Goal: Task Accomplishment & Management: Manage account settings

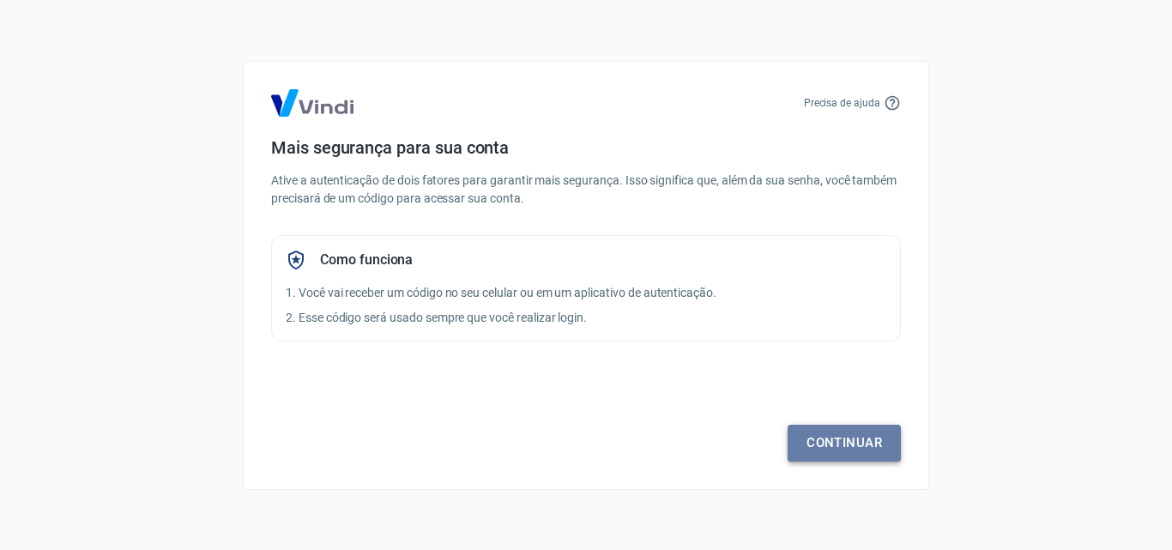
click at [875, 445] on link "Continuar" at bounding box center [843, 443] width 113 height 36
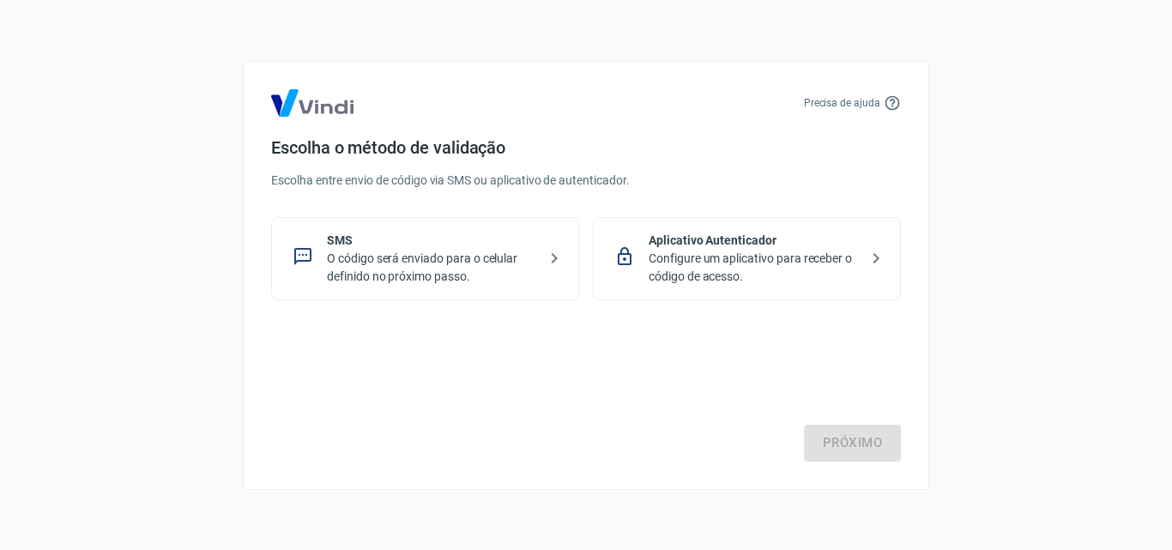
click at [725, 280] on p "Configure um aplicativo para receber o código de acesso." at bounding box center [753, 268] width 210 height 36
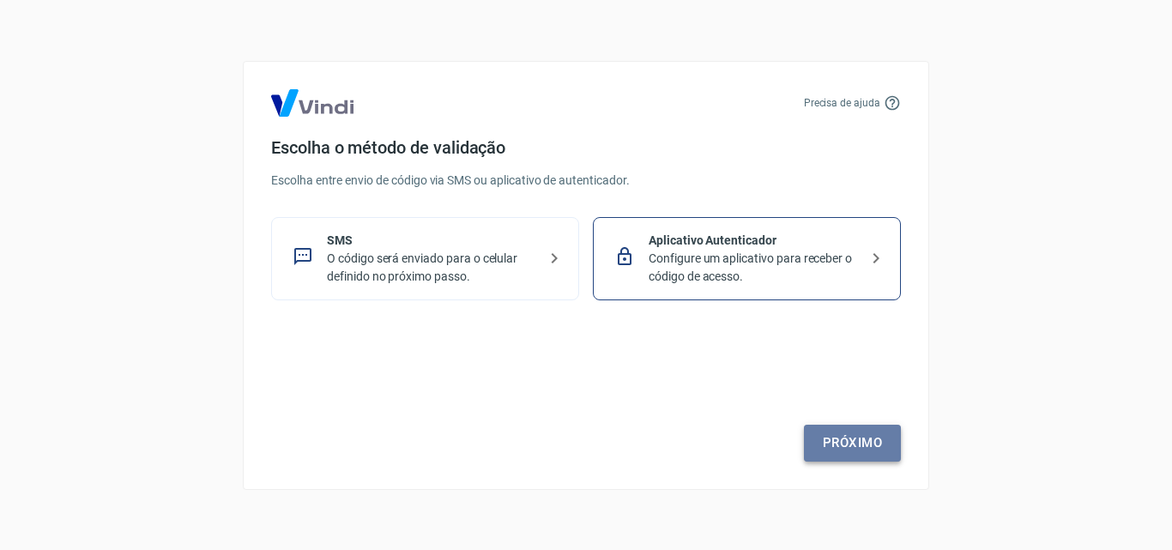
click at [851, 435] on link "Próximo" at bounding box center [852, 443] width 97 height 36
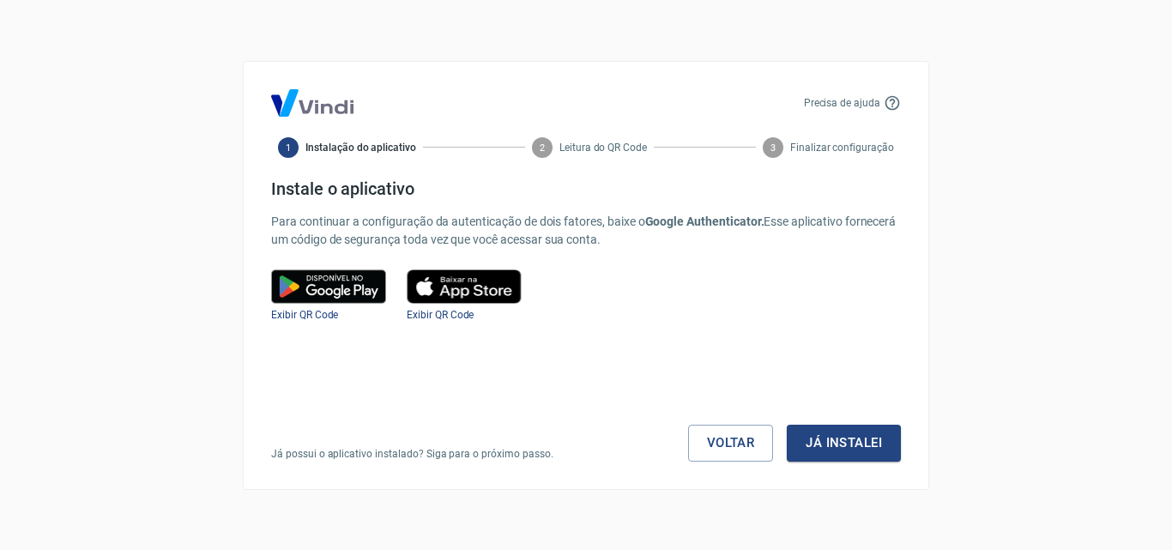
click at [321, 292] on img at bounding box center [328, 286] width 115 height 34
click at [334, 269] on img at bounding box center [328, 286] width 115 height 34
click at [307, 316] on span "Exibir QR Code" at bounding box center [304, 315] width 67 height 12
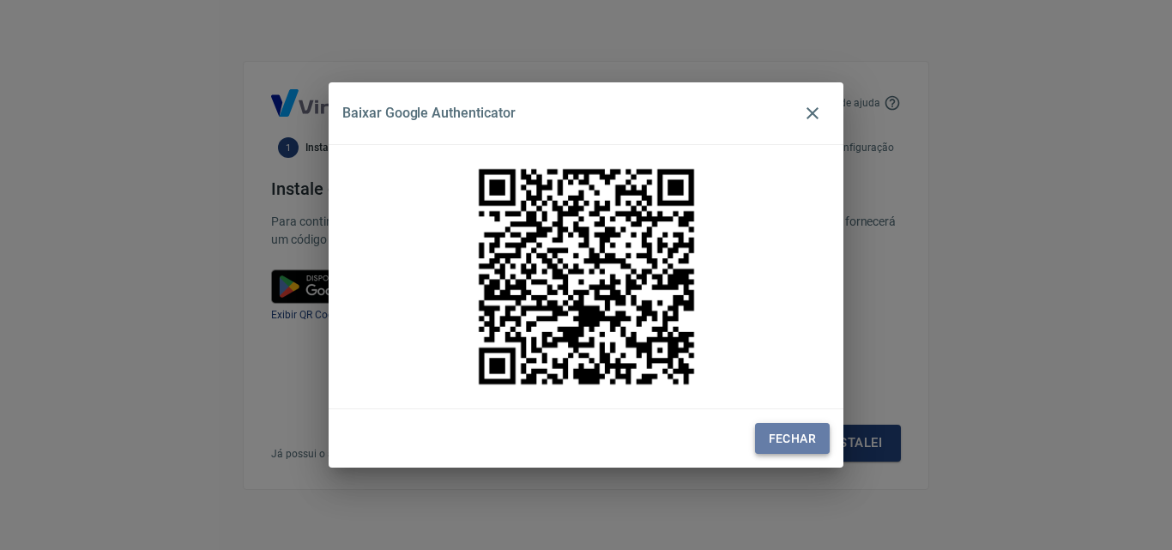
click at [763, 430] on button "Fechar" at bounding box center [792, 439] width 75 height 32
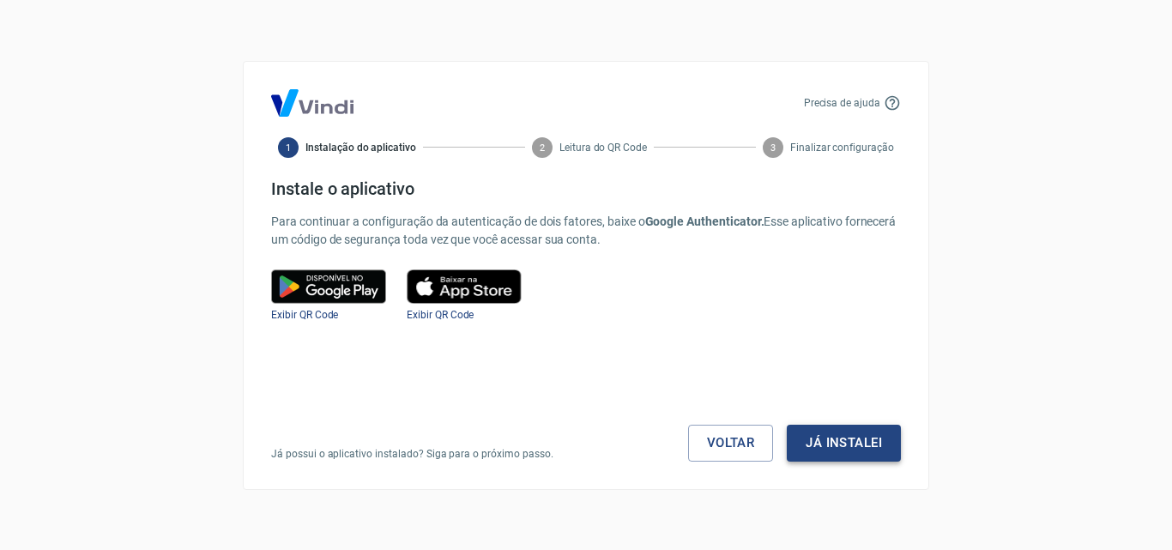
click at [835, 444] on button "Já instalei" at bounding box center [844, 443] width 114 height 36
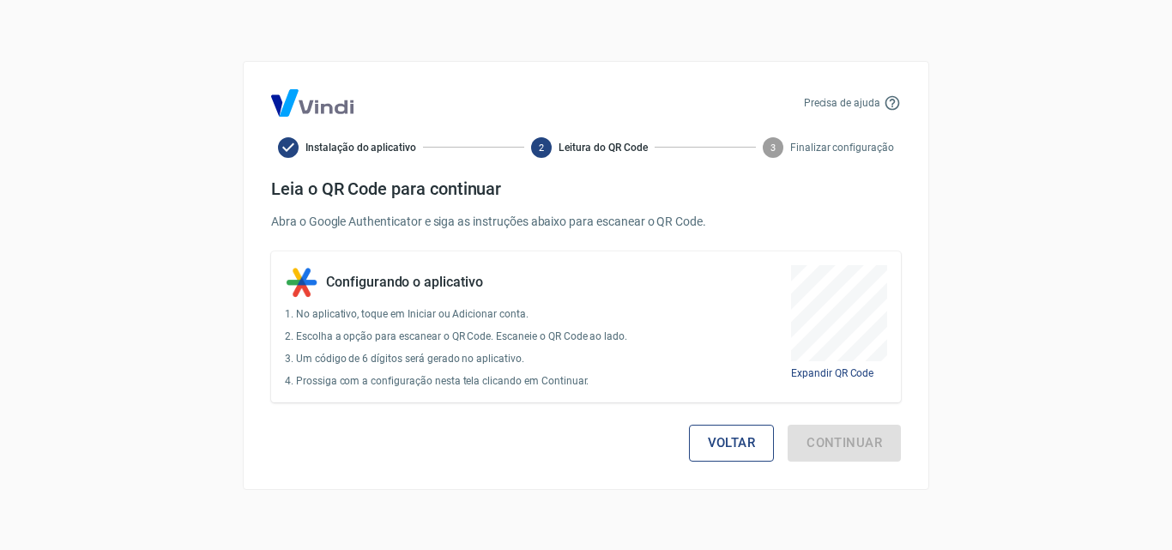
click at [724, 441] on button "Voltar" at bounding box center [732, 443] width 86 height 36
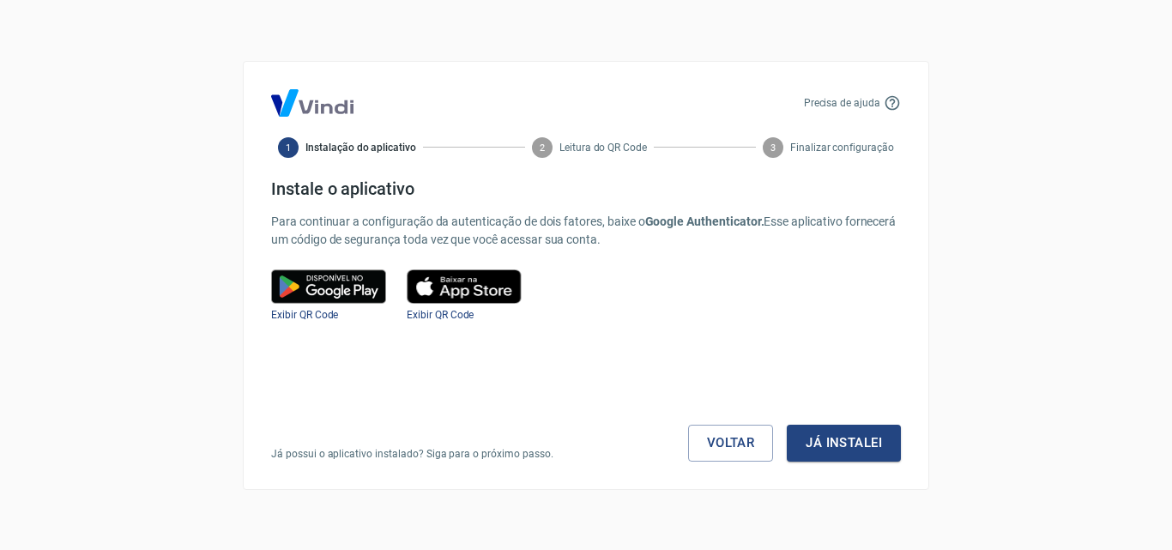
click at [724, 441] on link "Voltar" at bounding box center [731, 443] width 86 height 36
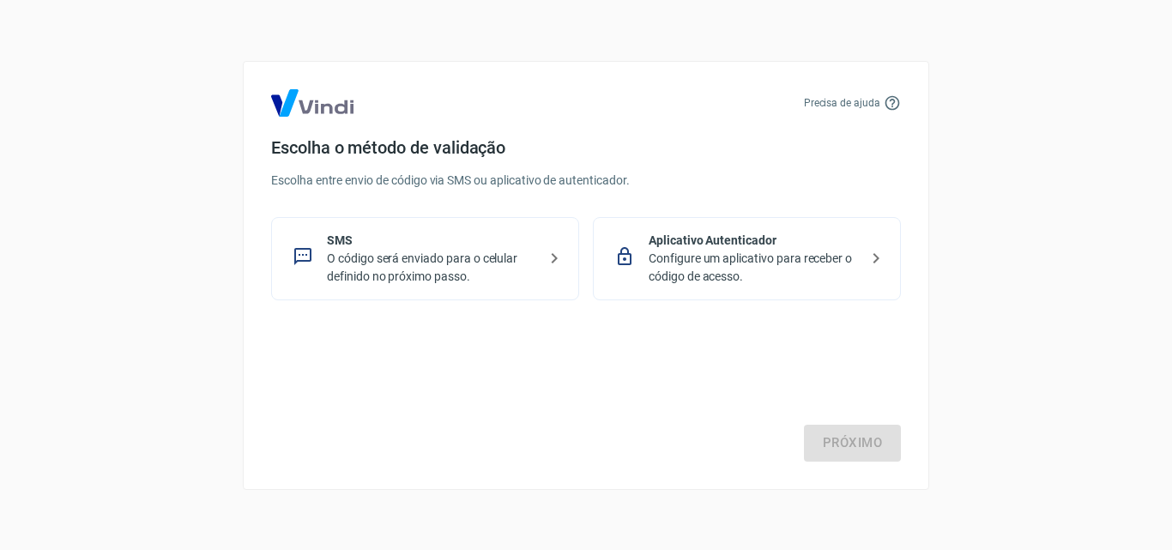
click at [723, 259] on p "Configure um aplicativo para receber o código de acesso." at bounding box center [753, 268] width 210 height 36
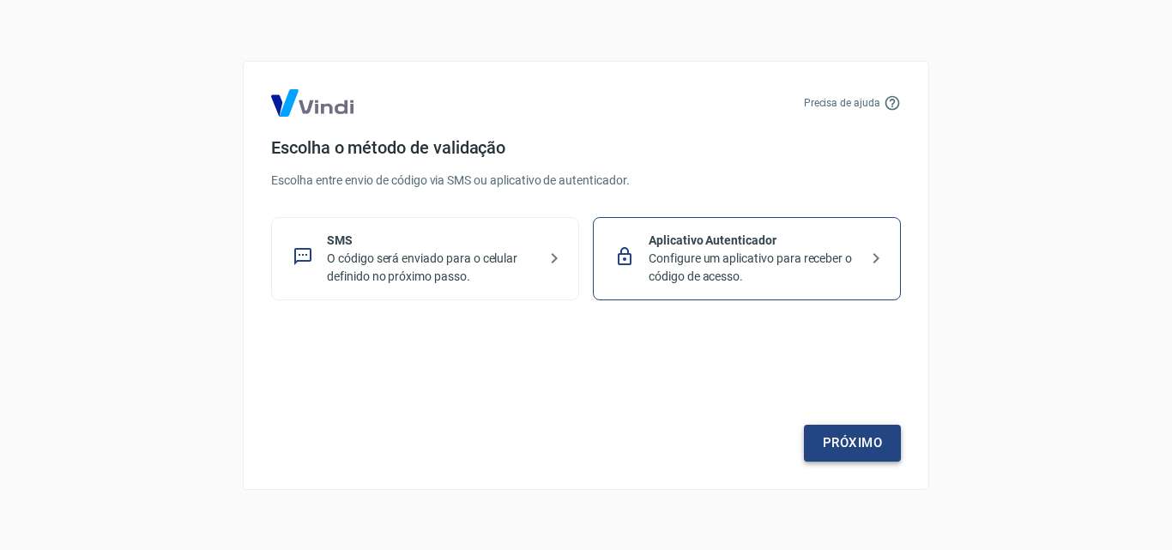
click at [843, 427] on link "Próximo" at bounding box center [852, 443] width 97 height 36
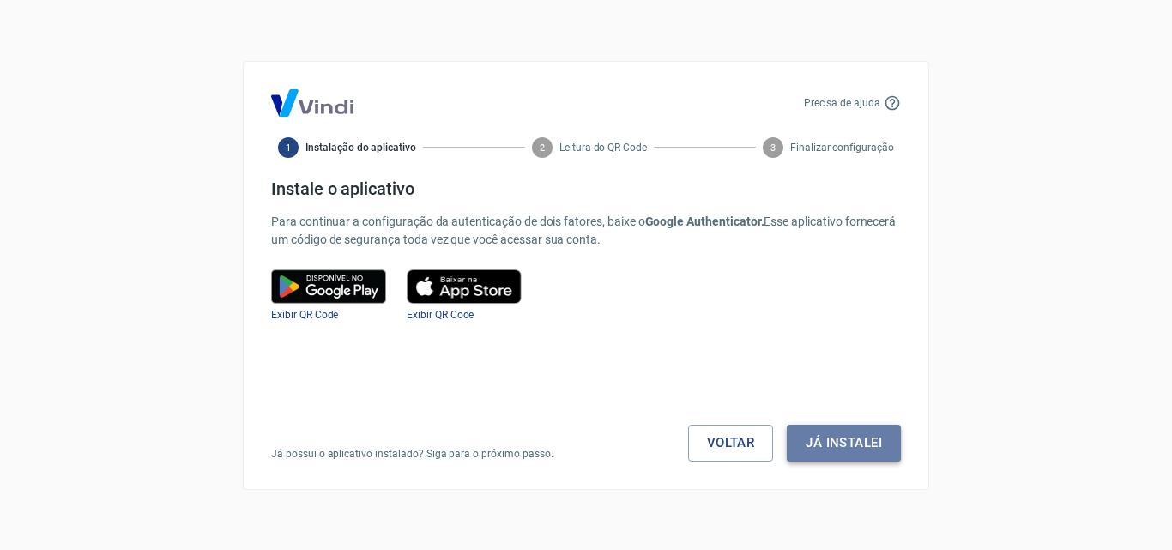
click at [846, 431] on button "Já instalei" at bounding box center [844, 443] width 114 height 36
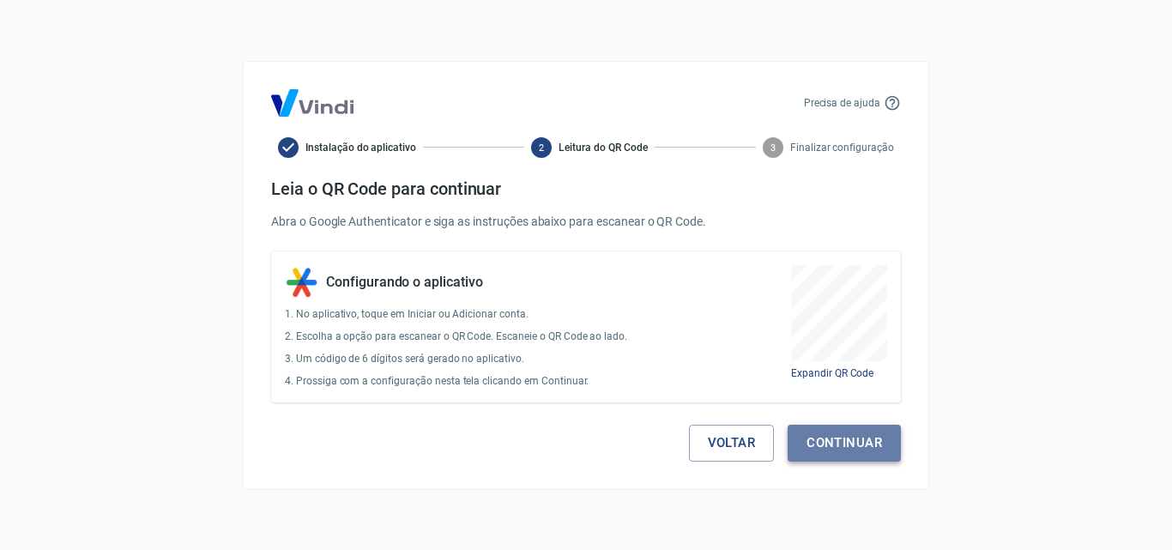
click at [859, 441] on button "Continuar" at bounding box center [843, 443] width 113 height 36
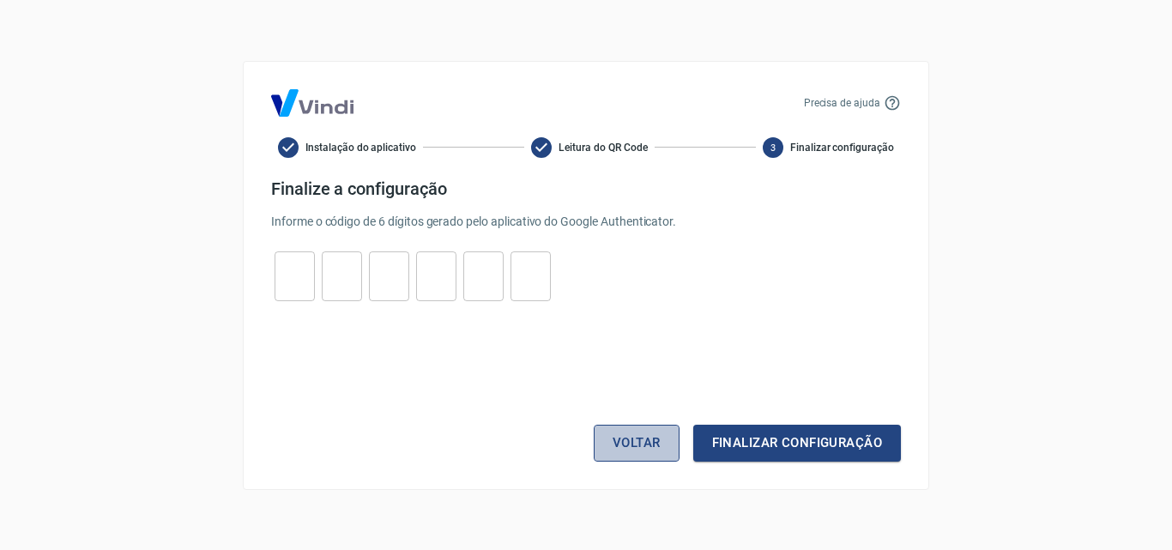
click at [659, 437] on button "Voltar" at bounding box center [637, 443] width 86 height 36
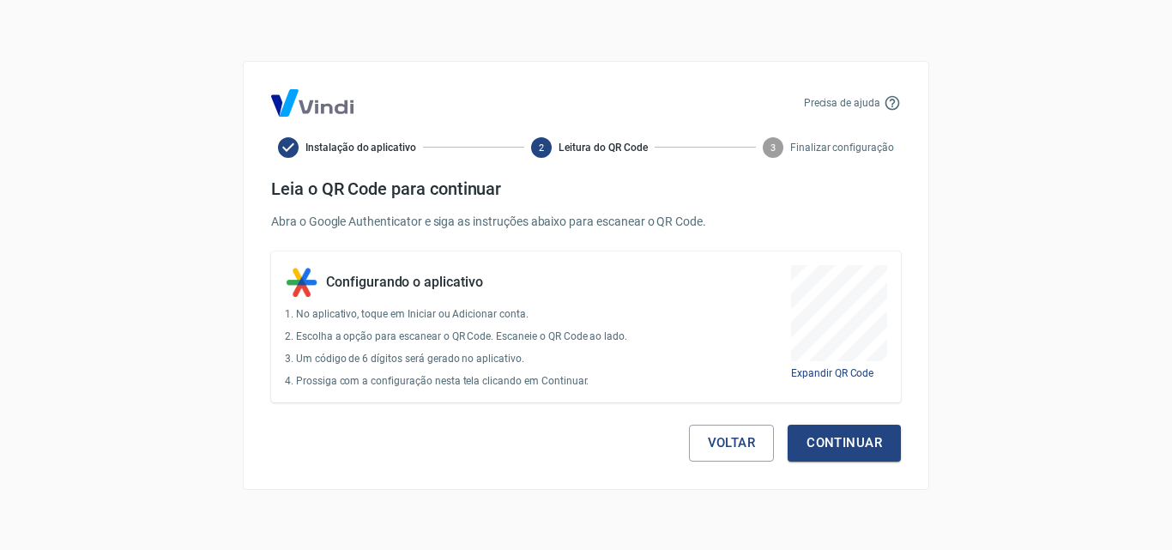
click at [659, 437] on div "Voltar Continuar" at bounding box center [586, 431] width 630 height 59
click at [723, 447] on button "Voltar" at bounding box center [732, 443] width 86 height 36
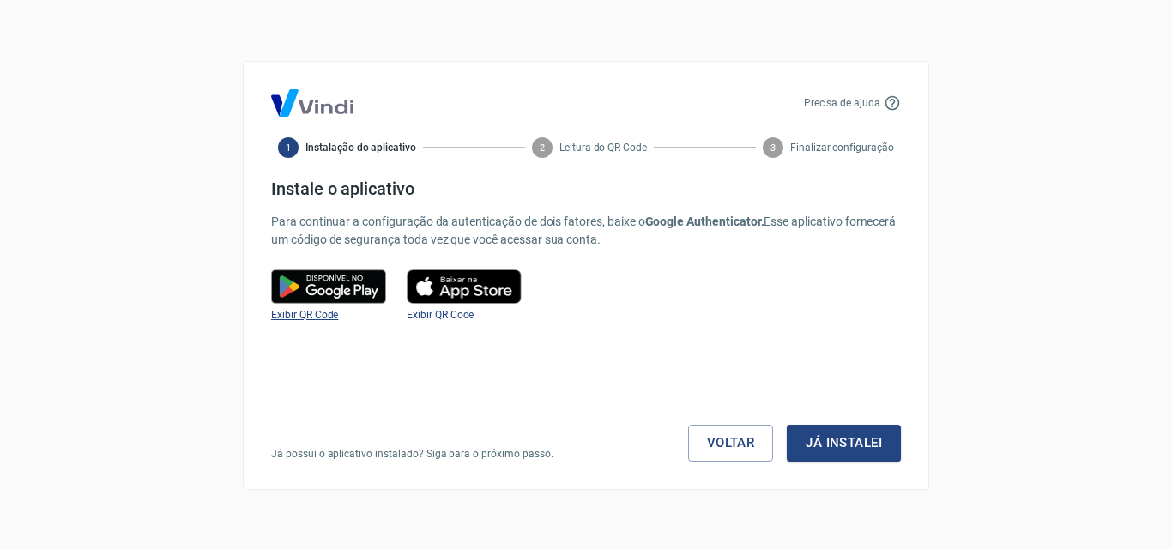
click at [316, 317] on span "Exibir QR Code" at bounding box center [304, 315] width 67 height 12
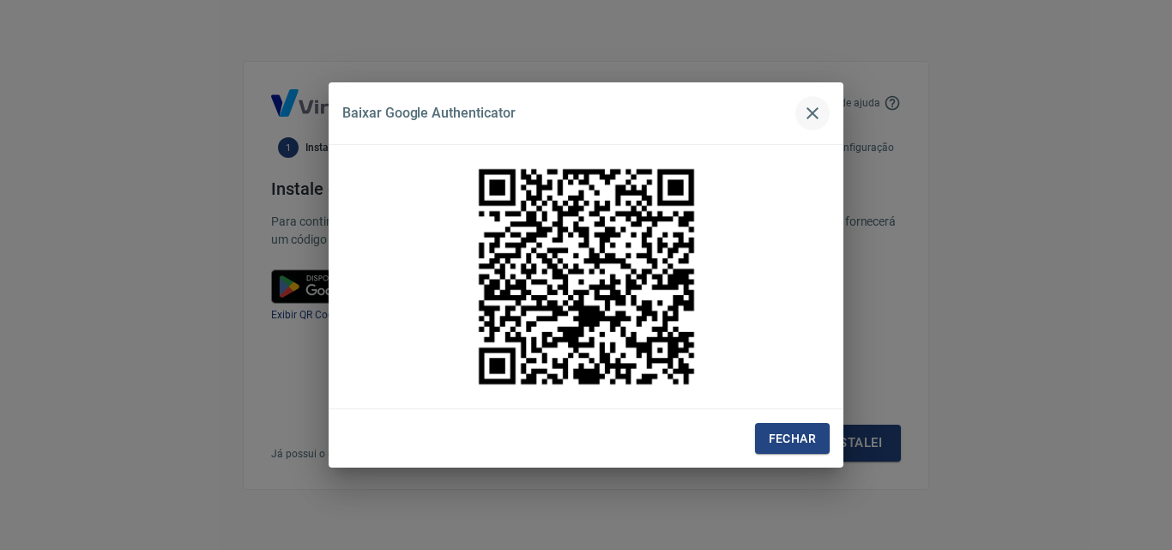
click at [817, 117] on icon "button" at bounding box center [812, 113] width 21 height 21
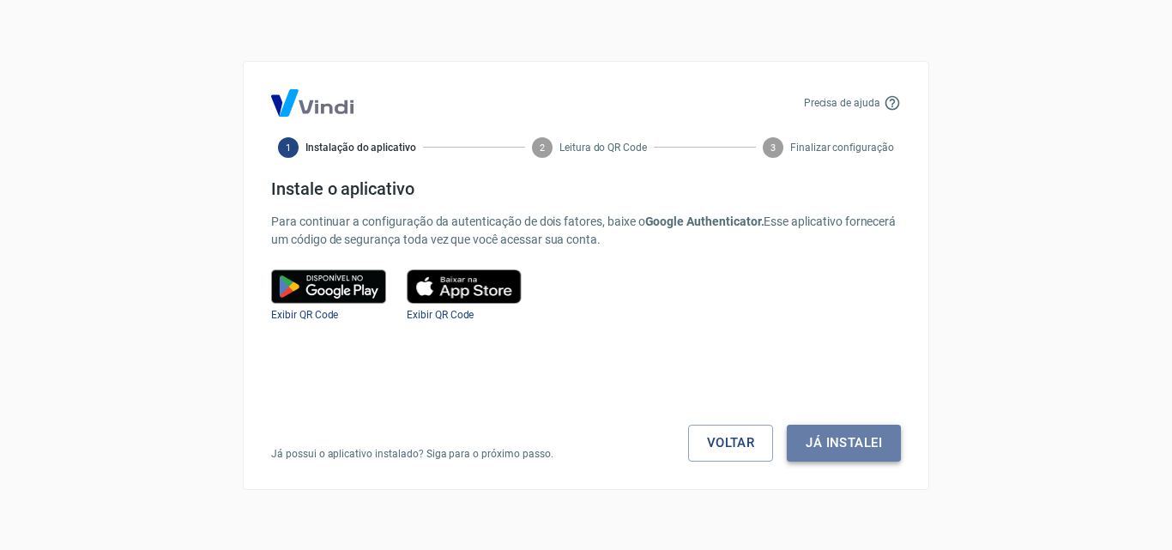
click at [854, 455] on button "Já instalei" at bounding box center [844, 443] width 114 height 36
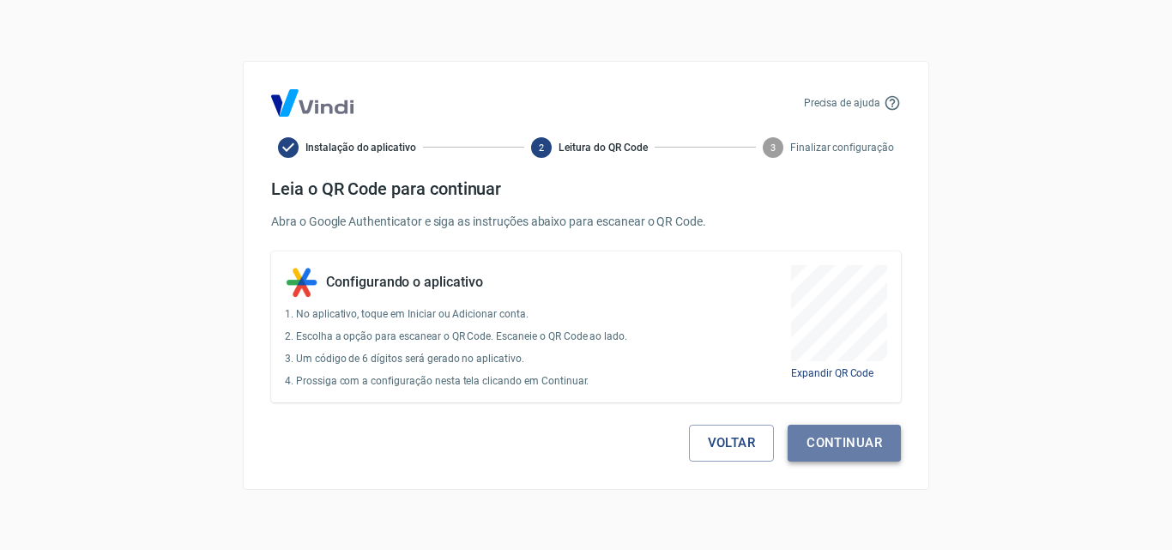
click at [865, 436] on button "Continuar" at bounding box center [843, 443] width 113 height 36
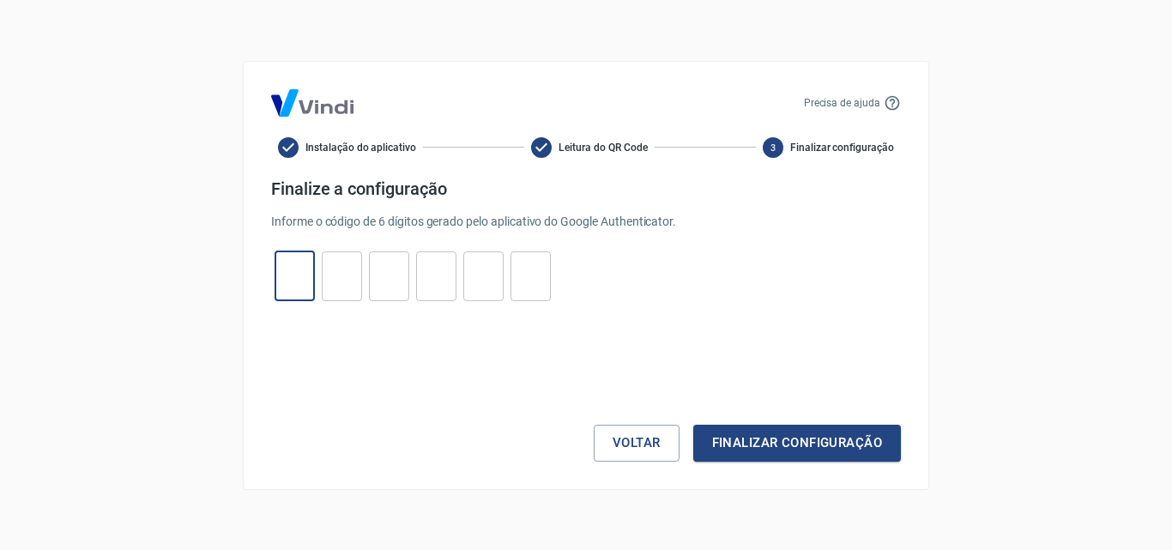
click at [301, 266] on input "tel" at bounding box center [294, 275] width 40 height 37
type input "9"
type input "6"
type input "1"
type input "3"
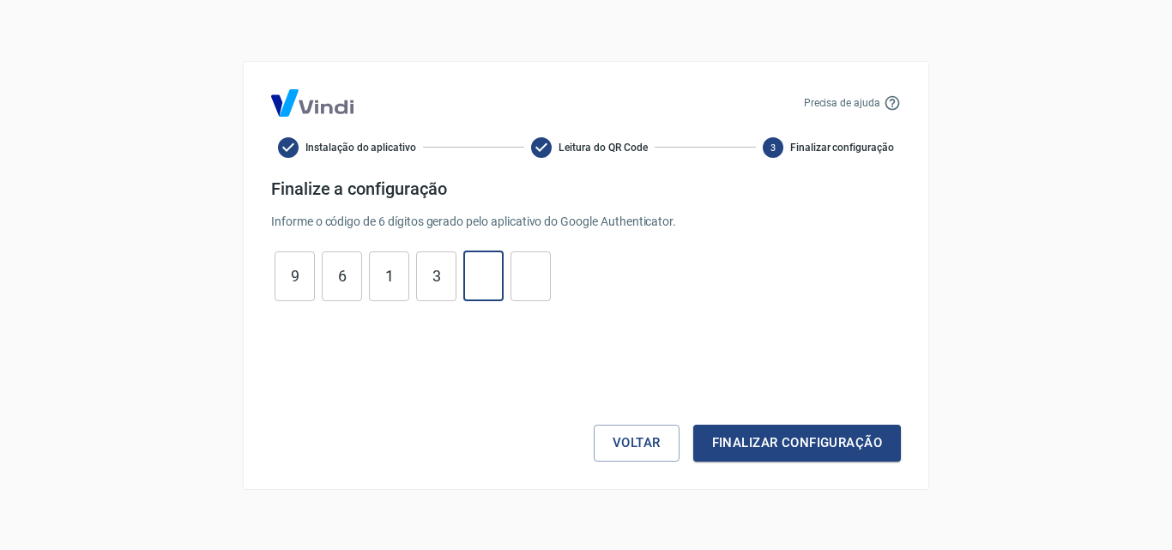
type input "7"
type input "9"
click at [859, 421] on div "Voltar Finalizar configuração" at bounding box center [586, 392] width 630 height 140
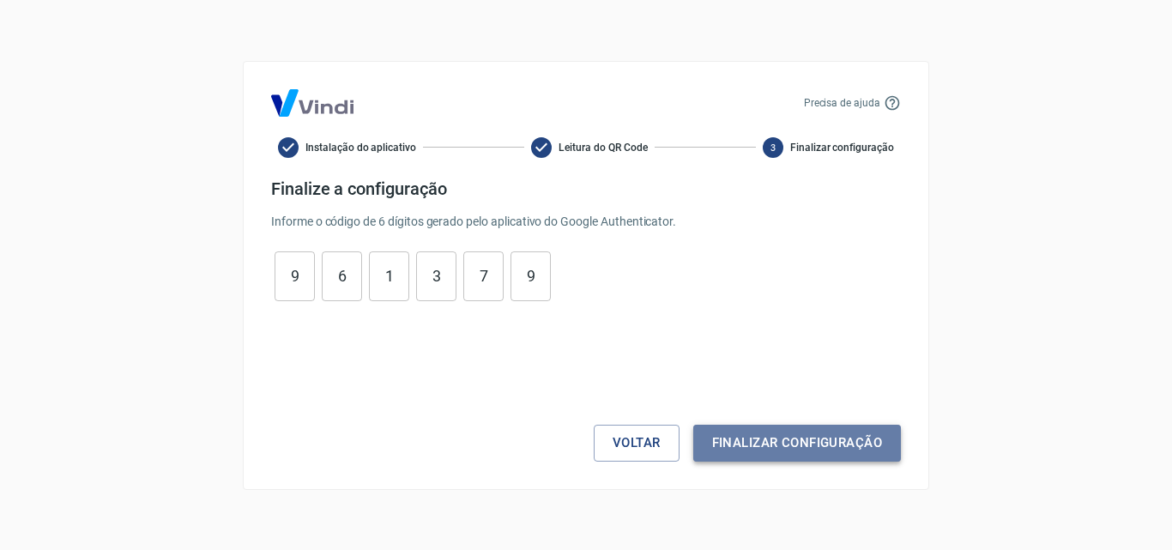
click at [859, 443] on button "Finalizar configuração" at bounding box center [797, 443] width 208 height 36
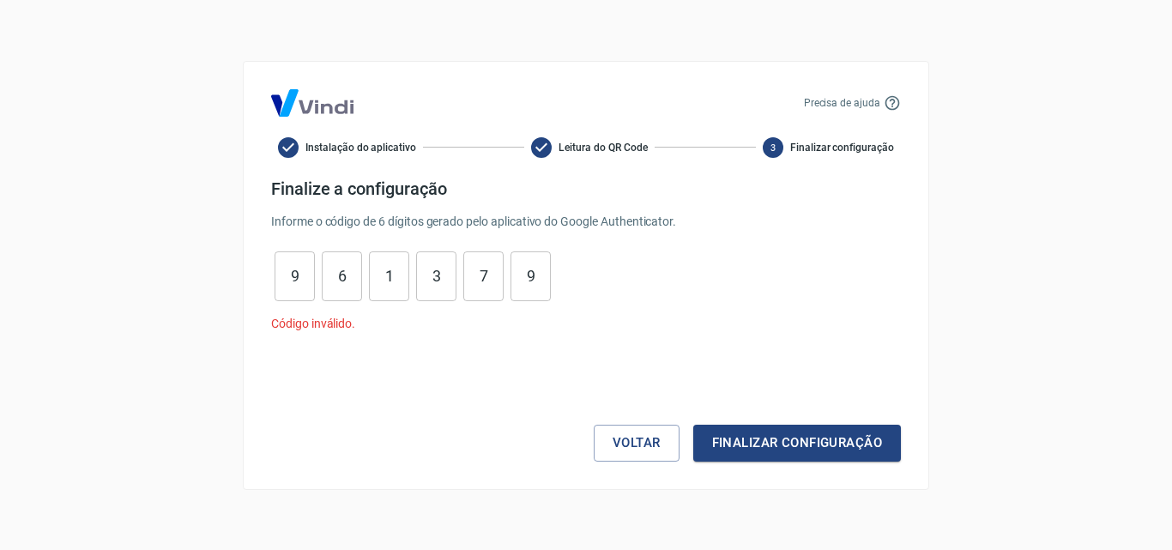
click at [738, 418] on div "Voltar Finalizar configuração" at bounding box center [586, 407] width 630 height 108
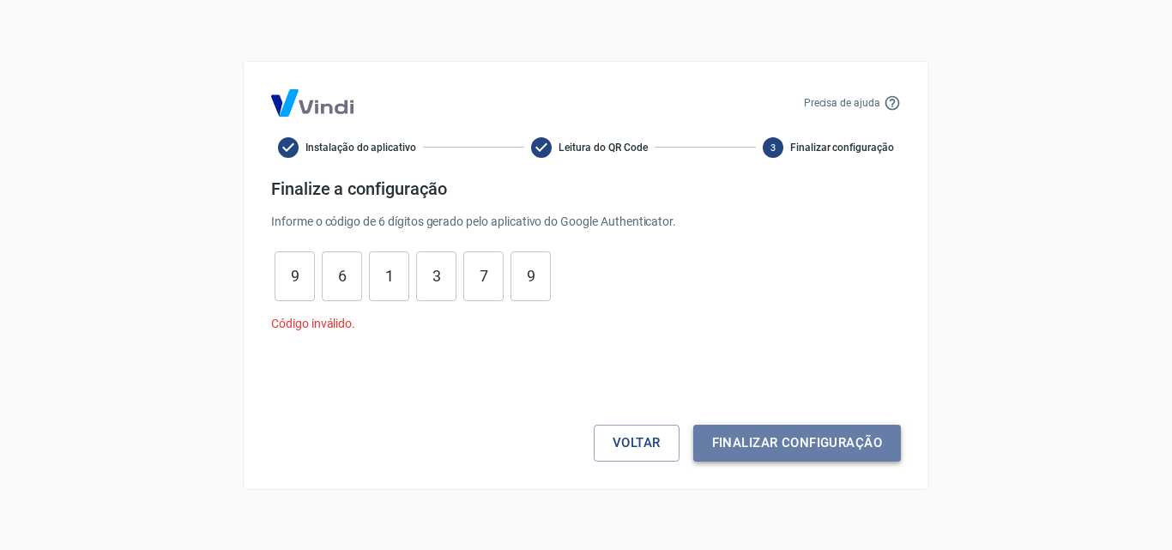
click at [751, 441] on button "Finalizar configuração" at bounding box center [797, 443] width 208 height 36
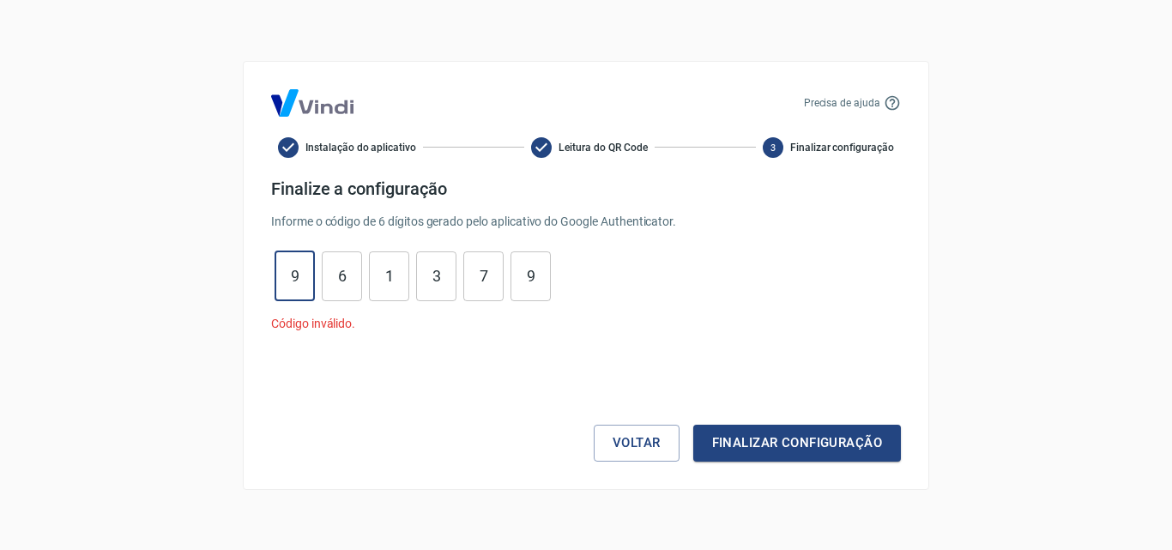
drag, startPoint x: 302, startPoint y: 281, endPoint x: 261, endPoint y: 275, distance: 41.6
click at [265, 274] on div "Precisa de ajuda Instalação do aplicativo Leitura do QR Code 3 Finalizar config…" at bounding box center [586, 275] width 686 height 429
type input "2"
type input "8"
type input "5"
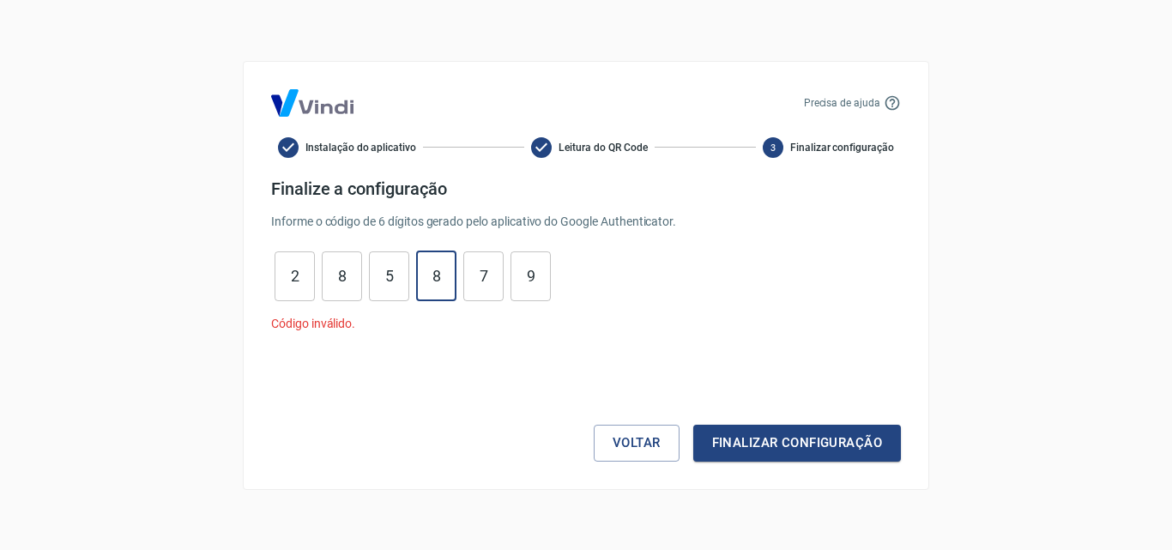
type input "8"
type input "3"
click at [871, 448] on button "Finalizar configuração" at bounding box center [797, 443] width 208 height 36
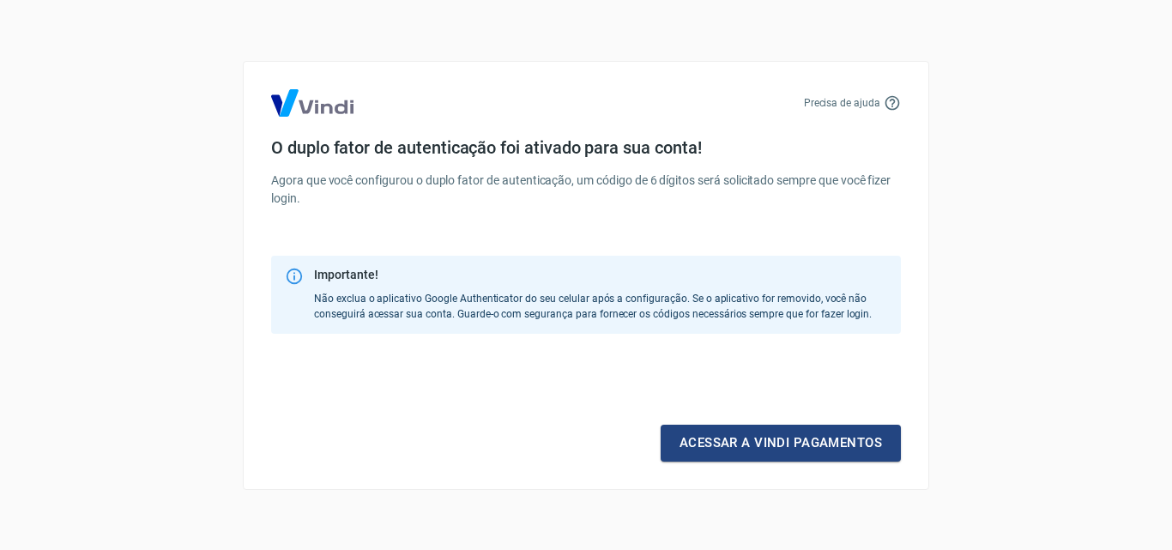
click at [871, 448] on link "Acessar a Vindi pagamentos" at bounding box center [780, 443] width 240 height 36
